Goal: Submit feedback/report problem

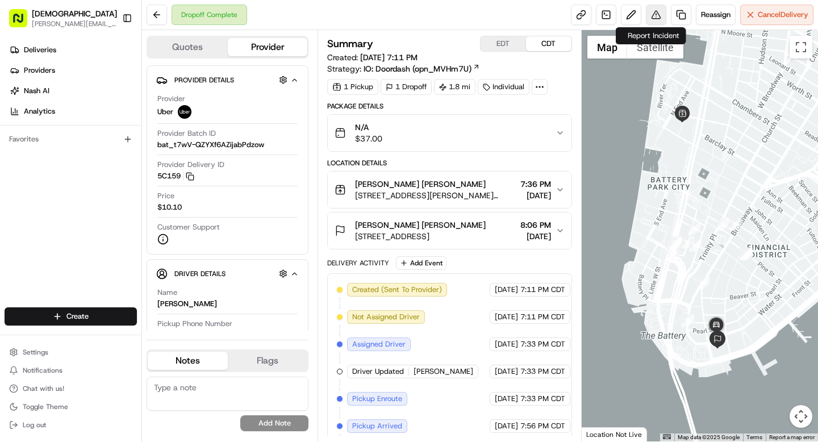
click at [658, 16] on button at bounding box center [656, 15] width 20 height 20
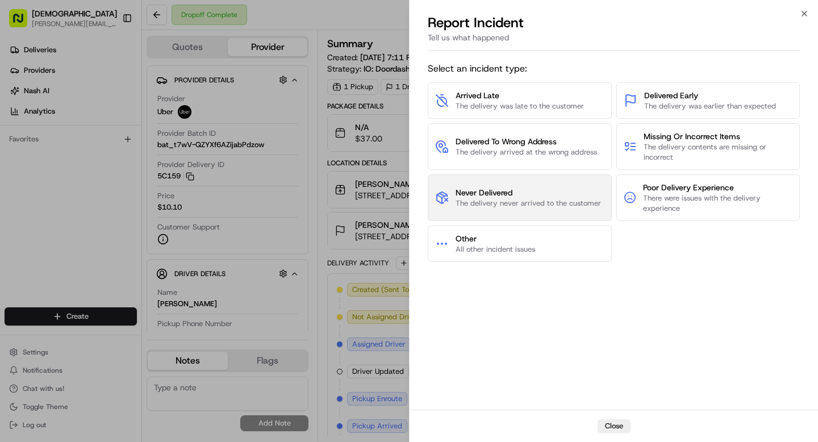
click at [510, 201] on span "The delivery never arrived to the customer" at bounding box center [528, 203] width 145 height 10
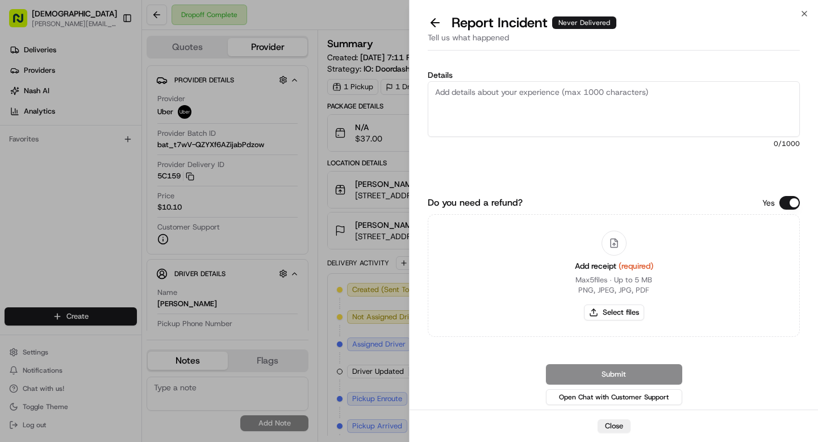
click at [485, 96] on textarea "Details" at bounding box center [614, 109] width 372 height 56
click at [610, 317] on button "Select files" at bounding box center [614, 312] width 60 height 16
type input "C:\fakepath\Screenshot [DATE] 9.24.22 PM.png"
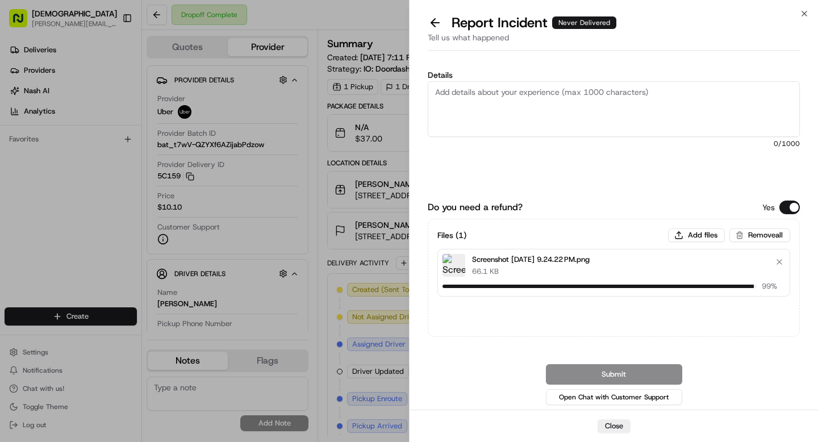
click at [490, 112] on textarea "Details" at bounding box center [614, 109] width 372 height 56
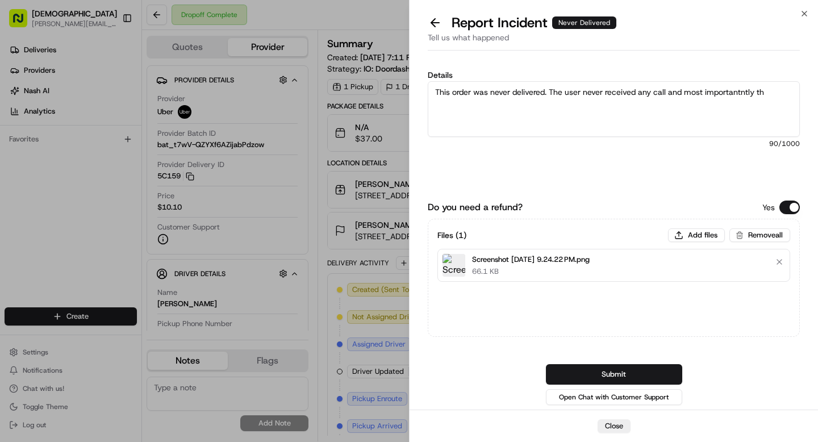
click at [672, 95] on textarea "This order was never delivered. The user never received any call and most impor…" at bounding box center [614, 109] width 372 height 56
click at [655, 106] on textarea "This order was never delivered. The user never received any calls. There was no…" at bounding box center [614, 109] width 372 height 56
click at [674, 107] on textarea "This order was never delivered. The user never received any calls. There was no…" at bounding box center [614, 109] width 372 height 56
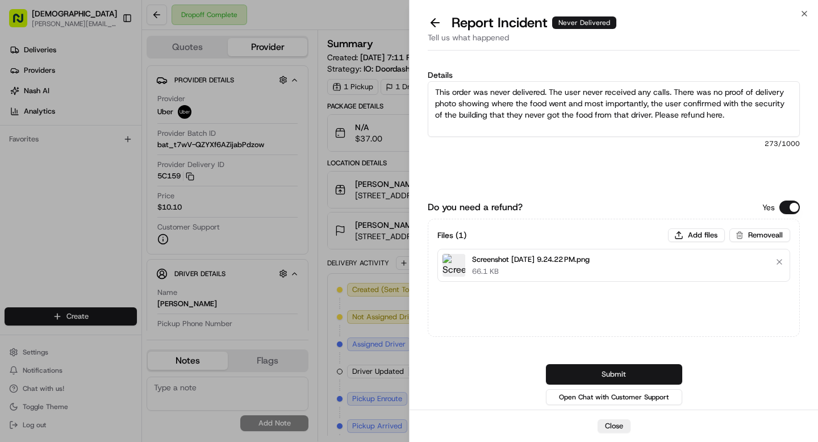
type textarea "This order was never delivered. The user never received any calls. There was no…"
click at [576, 371] on button "Submit" at bounding box center [614, 374] width 136 height 20
